Goal: Find specific page/section: Find specific page/section

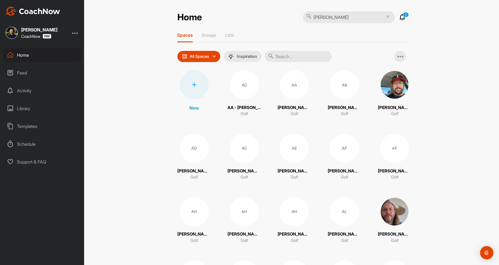
type input "[PERSON_NAME]"
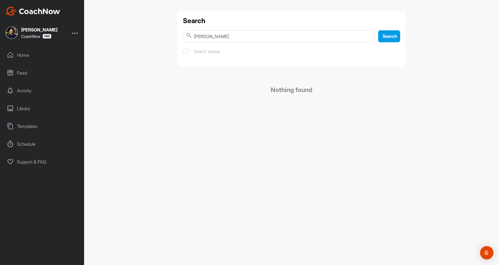
click at [220, 34] on input "[PERSON_NAME]" at bounding box center [278, 36] width 191 height 12
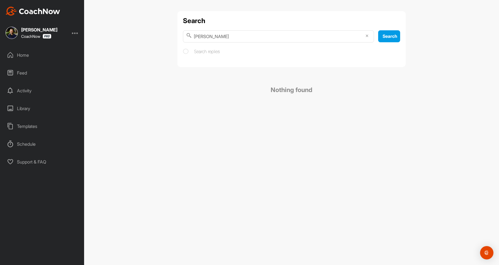
type input "[PERSON_NAME]"
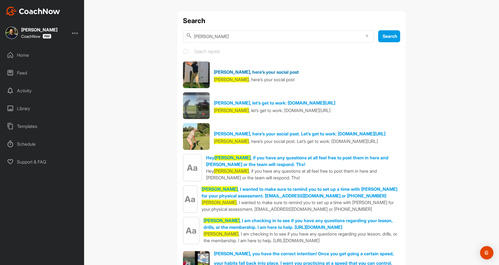
click at [235, 72] on link "[PERSON_NAME], here’s your social post" at bounding box center [256, 72] width 85 height 6
click at [21, 72] on div "Feed" at bounding box center [42, 73] width 78 height 14
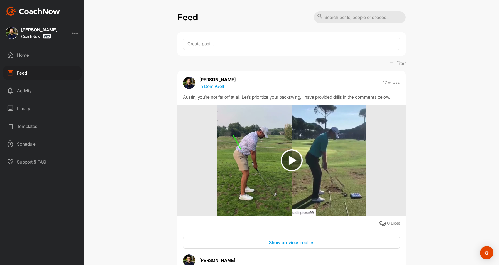
click at [31, 53] on div "Home" at bounding box center [42, 55] width 78 height 14
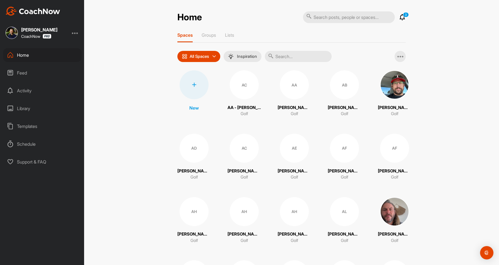
click at [73, 33] on div at bounding box center [75, 32] width 7 height 7
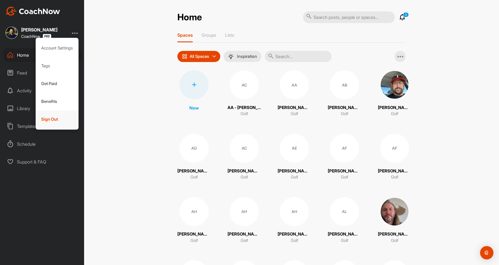
click at [53, 112] on div "Sign Out" at bounding box center [57, 119] width 43 height 18
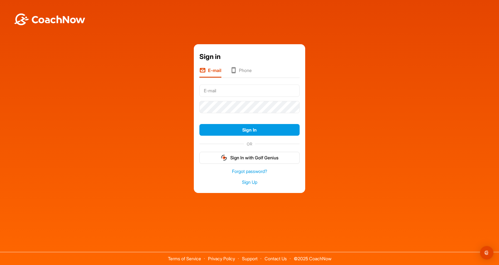
click at [240, 89] on input "text" at bounding box center [249, 91] width 100 height 12
type input "[EMAIL_ADDRESS][DOMAIN_NAME]"
click at [199, 124] on button "Sign In" at bounding box center [249, 130] width 100 height 12
